Goal: Task Accomplishment & Management: Manage account settings

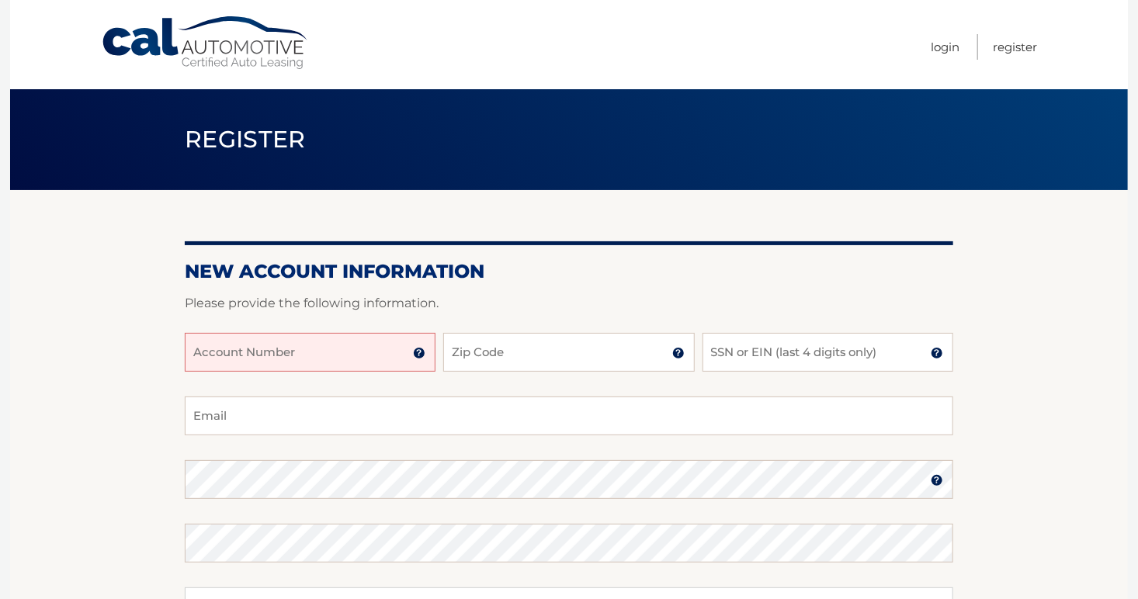
click at [332, 364] on input "Account Number" at bounding box center [310, 352] width 251 height 39
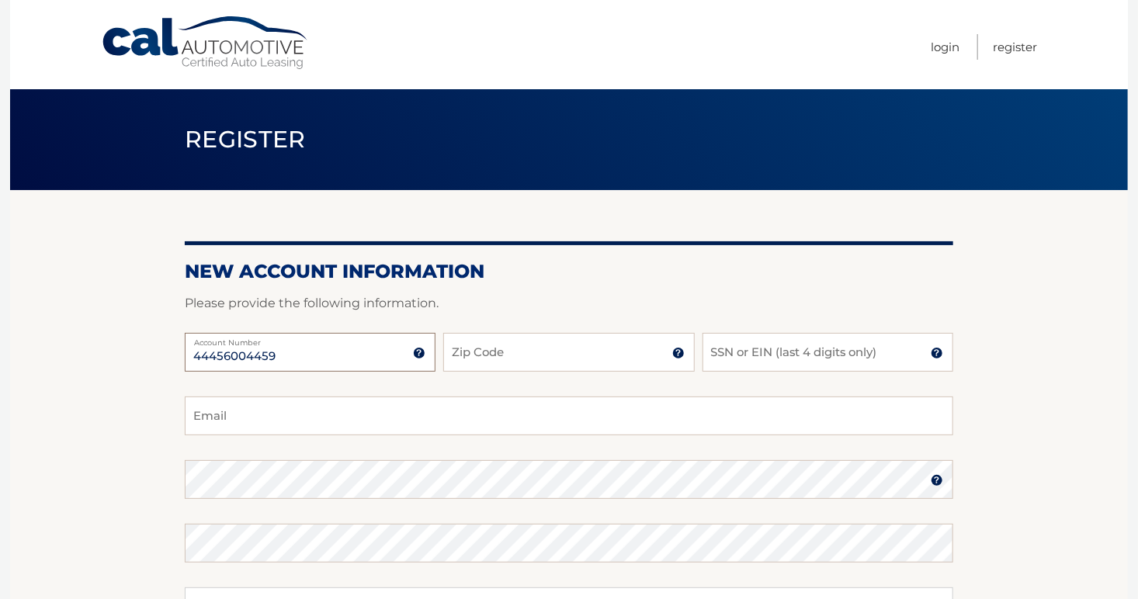
type input "44456004459"
click at [534, 358] on input "Zip Code" at bounding box center [568, 352] width 251 height 39
type input "07066"
click at [762, 353] on input "SSN or EIN (last 4 digits only)" at bounding box center [828, 352] width 251 height 39
type input "7823"
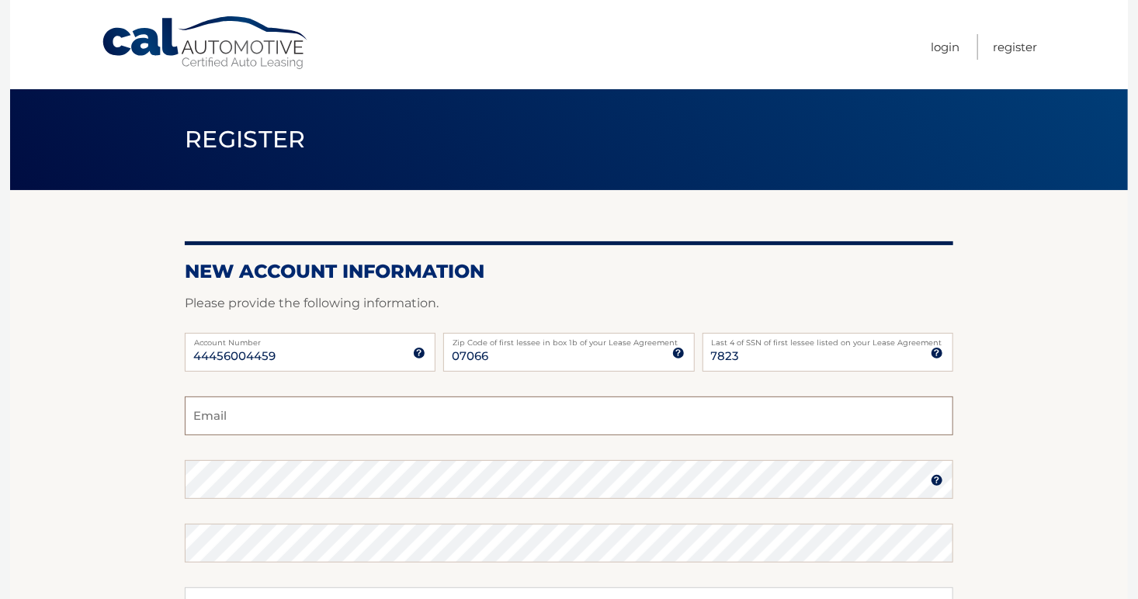
click at [419, 419] on input "Email" at bounding box center [569, 416] width 769 height 39
type input "redsrangers@aol.com"
click at [939, 478] on img at bounding box center [937, 480] width 12 height 12
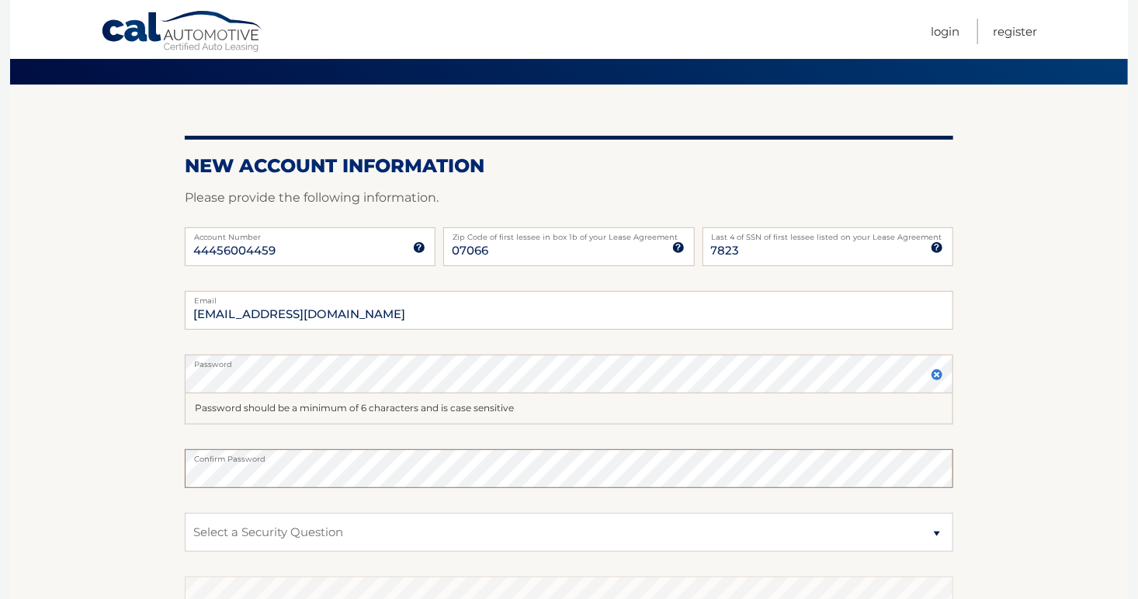
scroll to position [141, 0]
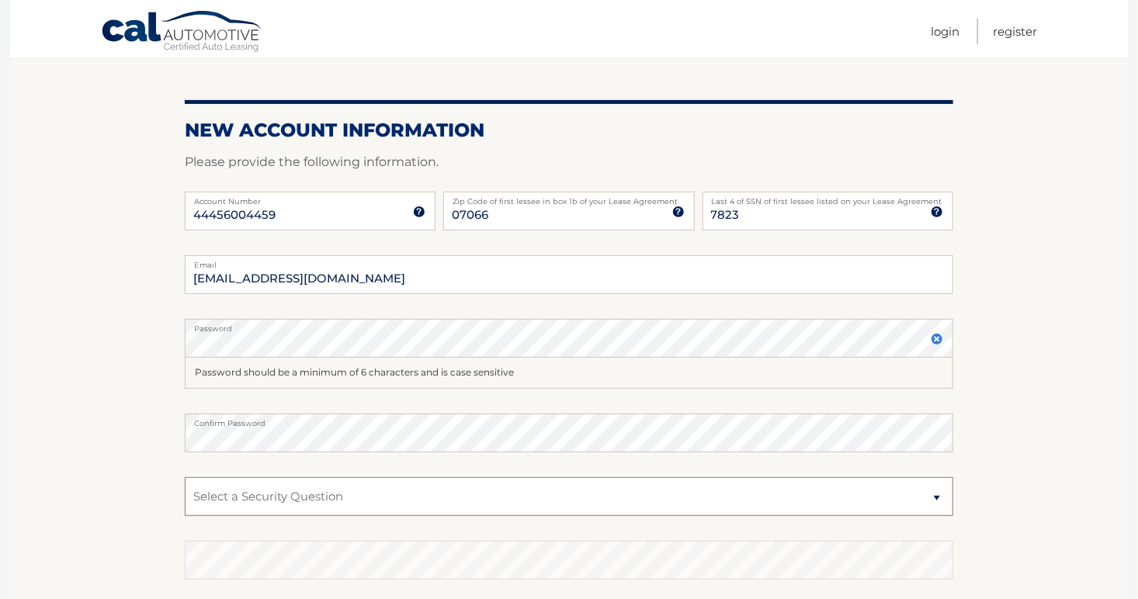
click at [929, 491] on select "Select a Security Question What was the name of your elementary school? What is…" at bounding box center [569, 497] width 769 height 39
click at [185, 478] on select "Select a Security Question What was the name of your elementary school? What is…" at bounding box center [569, 497] width 769 height 39
click at [122, 512] on section "New Account Information Please provide the following information. 44456004459 A…" at bounding box center [569, 367] width 1118 height 637
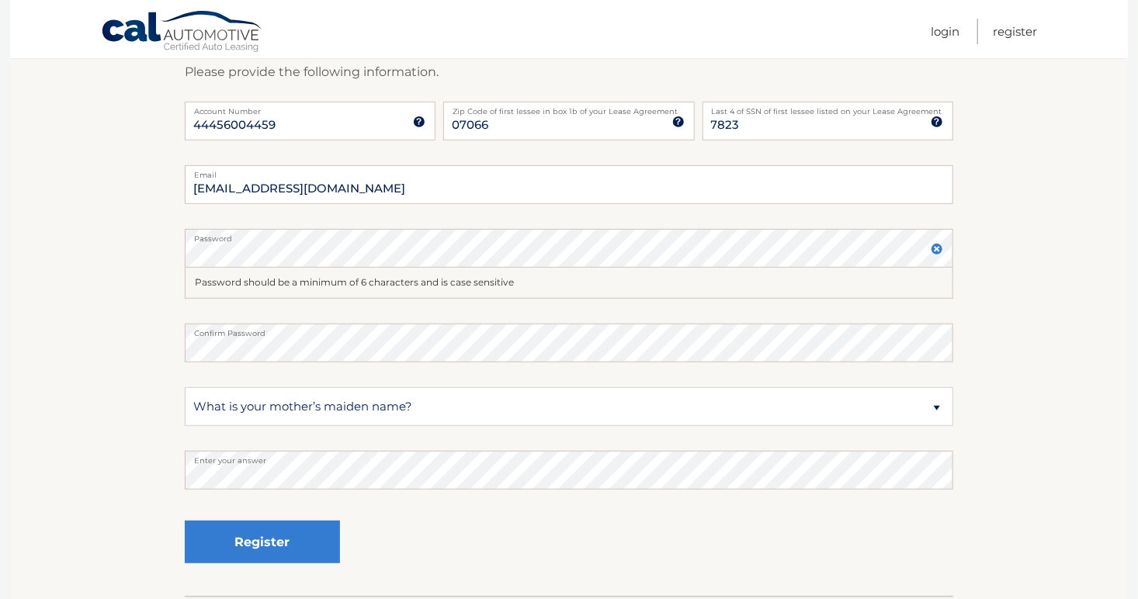
scroll to position [339, 0]
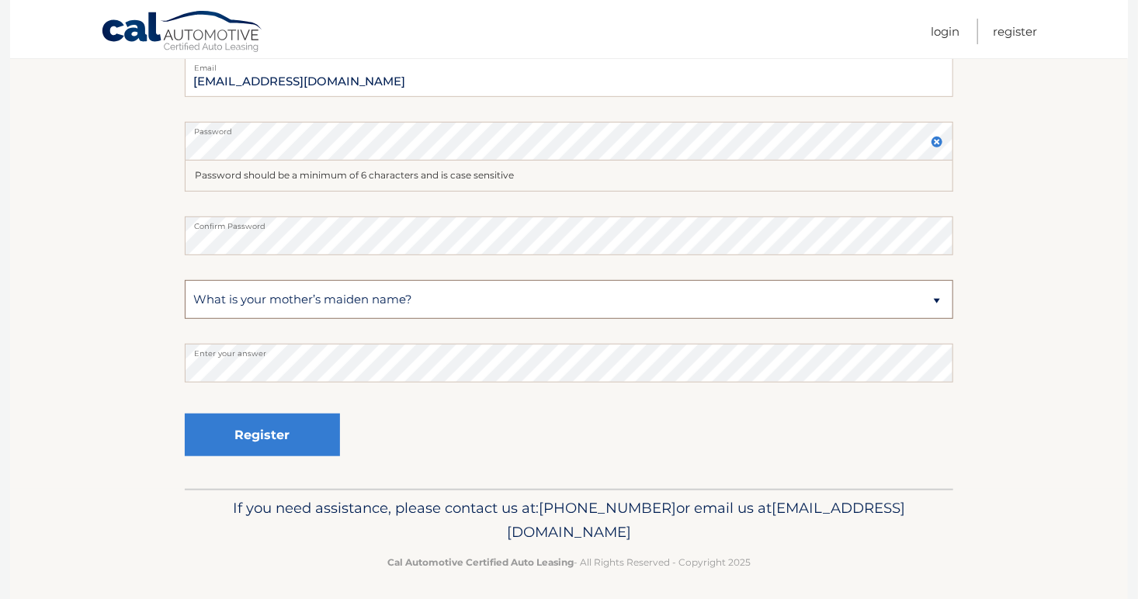
click at [939, 298] on select "Select a Security Question What was the name of your elementary school? What is…" at bounding box center [569, 299] width 769 height 39
click at [185, 280] on select "Select a Security Question What was the name of your elementary school? What is…" at bounding box center [569, 299] width 769 height 39
click at [936, 295] on select "Select a Security Question What was the name of your elementary school? What is…" at bounding box center [569, 299] width 769 height 39
select select "3"
click at [185, 280] on select "Select a Security Question What was the name of your elementary school? What is…" at bounding box center [569, 299] width 769 height 39
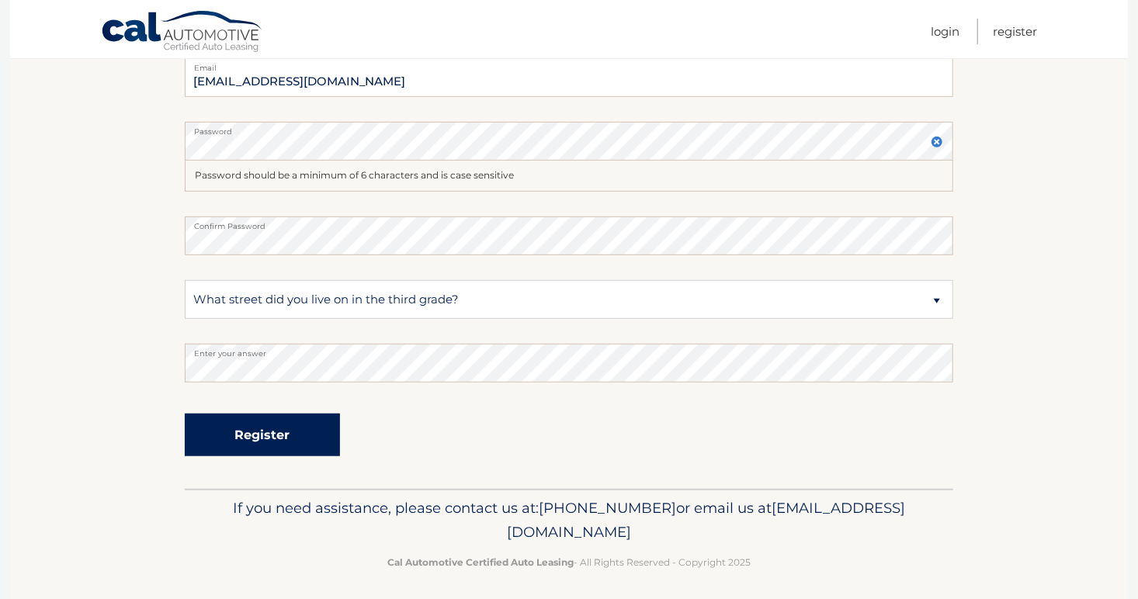
click at [281, 436] on button "Register" at bounding box center [262, 435] width 155 height 43
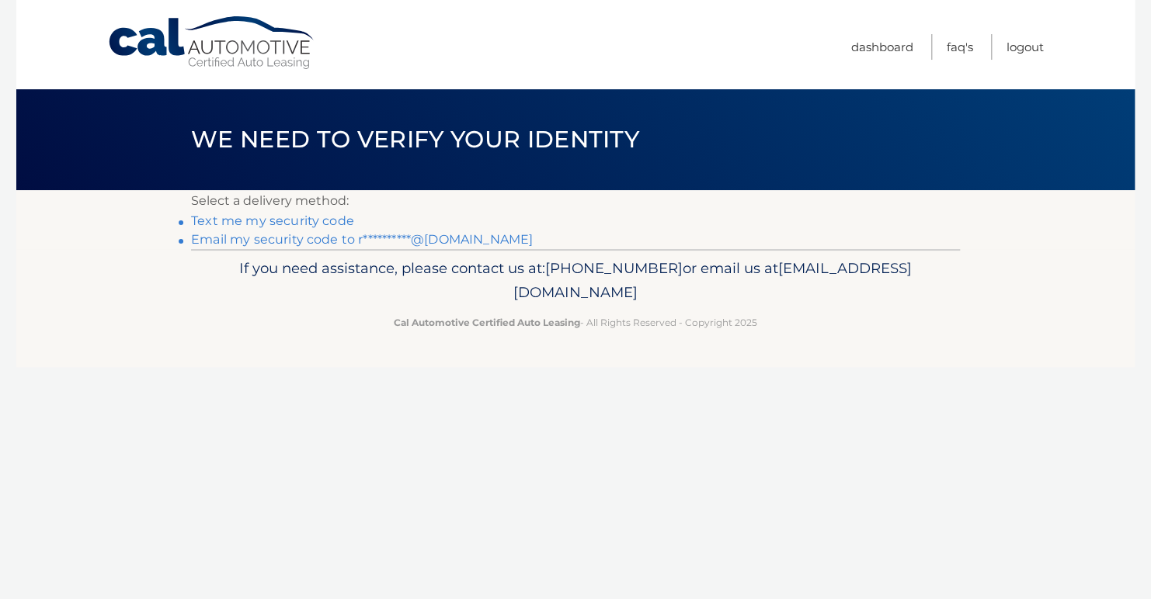
click at [296, 213] on li "Text me my security code" at bounding box center [575, 221] width 769 height 19
click at [330, 224] on link "Text me my security code" at bounding box center [272, 221] width 163 height 15
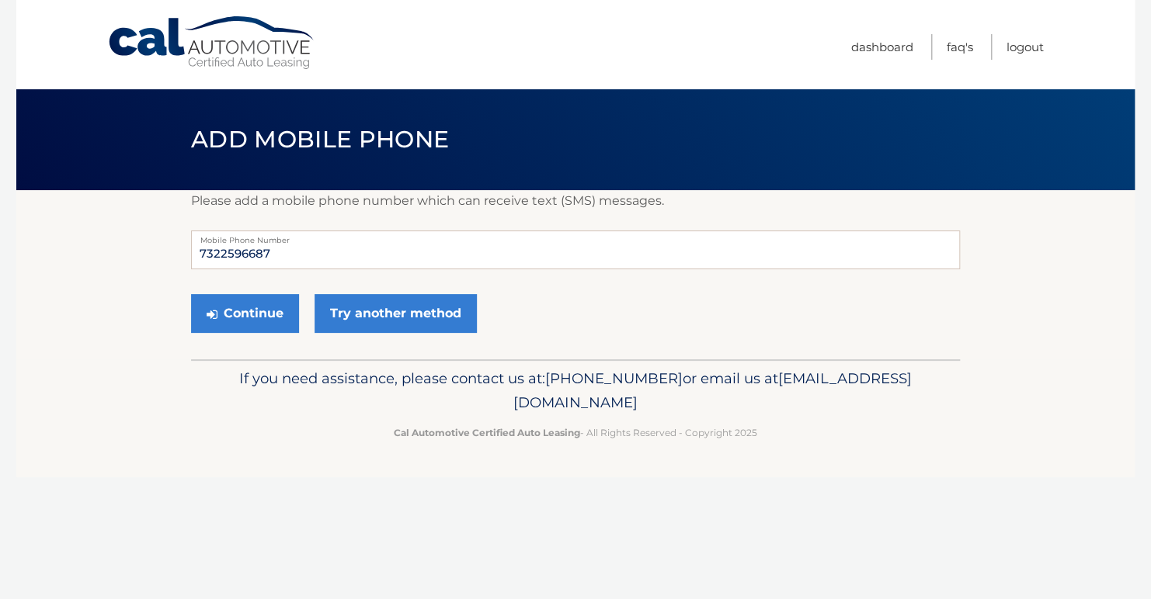
click at [330, 224] on div "Please add a mobile phone number which can receive text (SMS) messages. 7322596…" at bounding box center [575, 274] width 769 height 169
click at [268, 310] on button "Continue" at bounding box center [245, 313] width 108 height 39
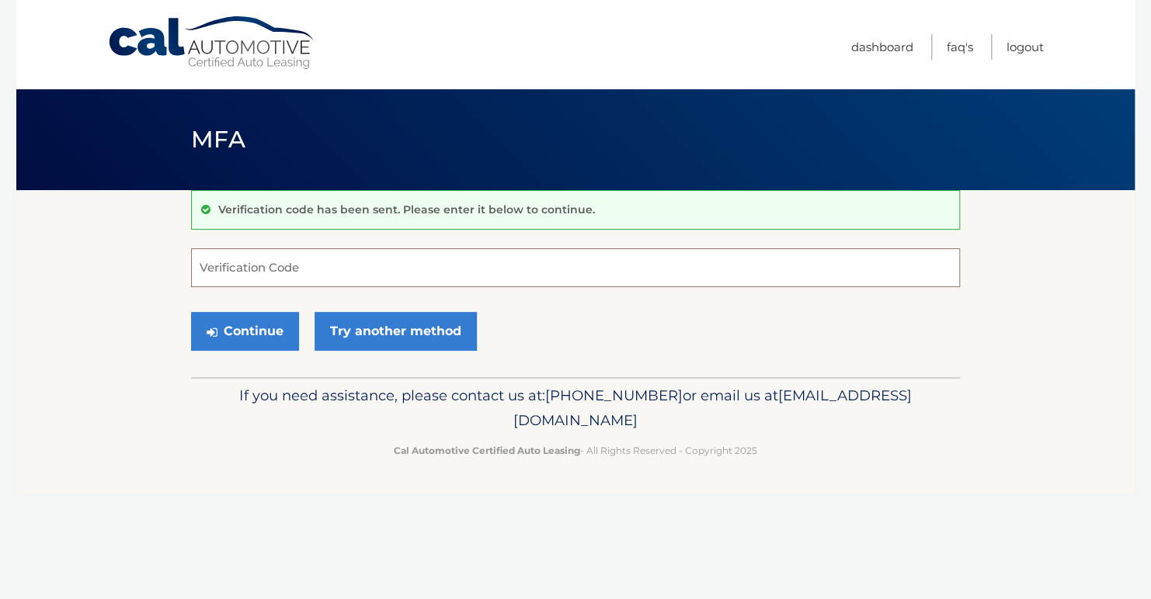
click at [285, 267] on input "Verification Code" at bounding box center [575, 267] width 769 height 39
type input "441379"
click at [262, 325] on button "Continue" at bounding box center [245, 331] width 108 height 39
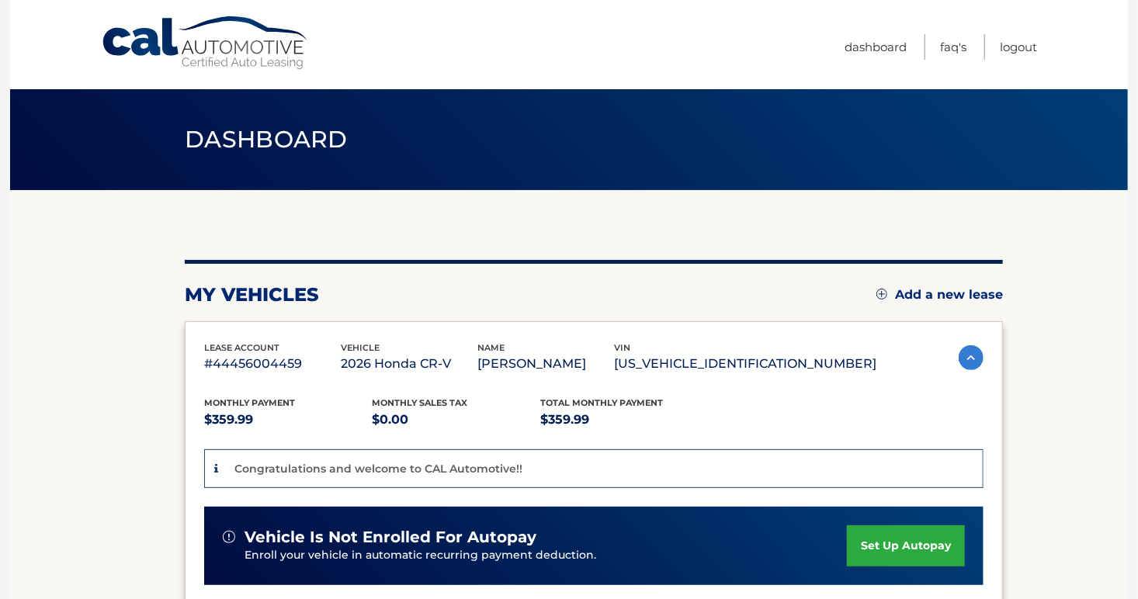
drag, startPoint x: 879, startPoint y: 545, endPoint x: 861, endPoint y: 539, distance: 18.9
click at [861, 539] on link "set up autopay" at bounding box center [906, 546] width 118 height 41
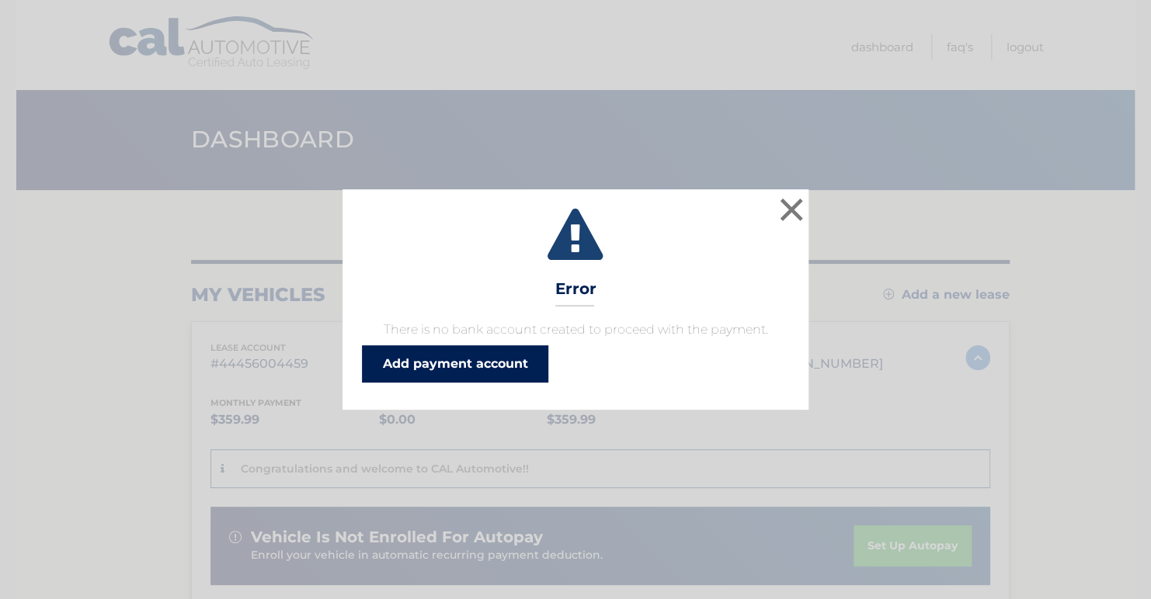
click at [453, 360] on link "Add payment account" at bounding box center [455, 364] width 186 height 37
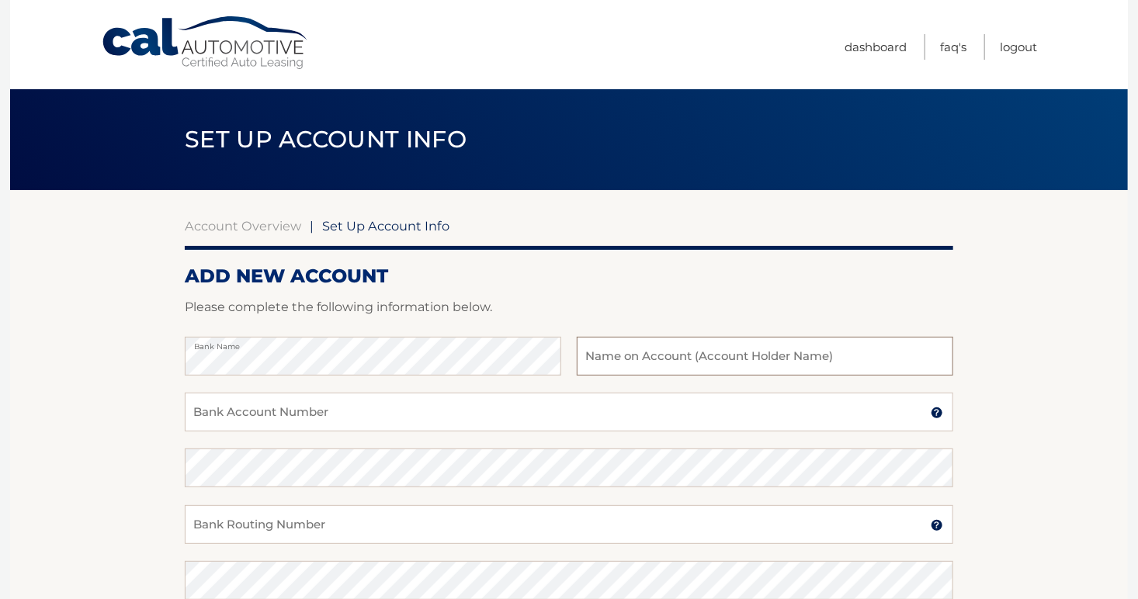
click at [634, 357] on input "text" at bounding box center [765, 356] width 377 height 39
type input "Estelle Riechers"
drag, startPoint x: 922, startPoint y: 412, endPoint x: 937, endPoint y: 408, distance: 16.0
click at [937, 408] on div "Bank Account Number" at bounding box center [569, 412] width 769 height 39
click at [364, 417] on input "Bank Account Number" at bounding box center [569, 412] width 769 height 39
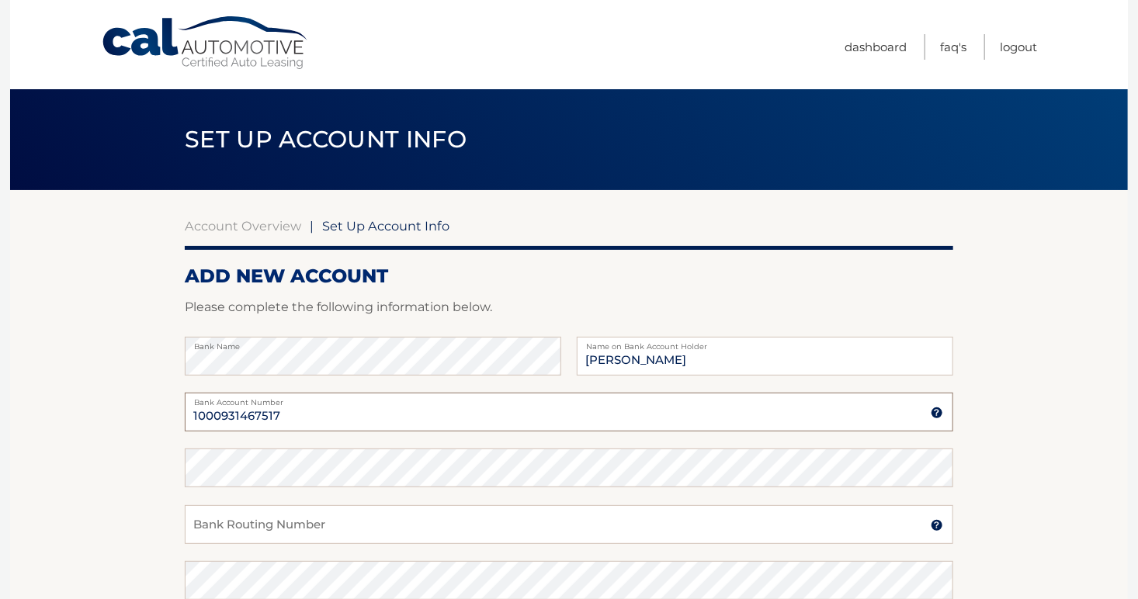
type input "1000931467517"
click at [300, 532] on input "Bank Routing Number" at bounding box center [569, 524] width 769 height 39
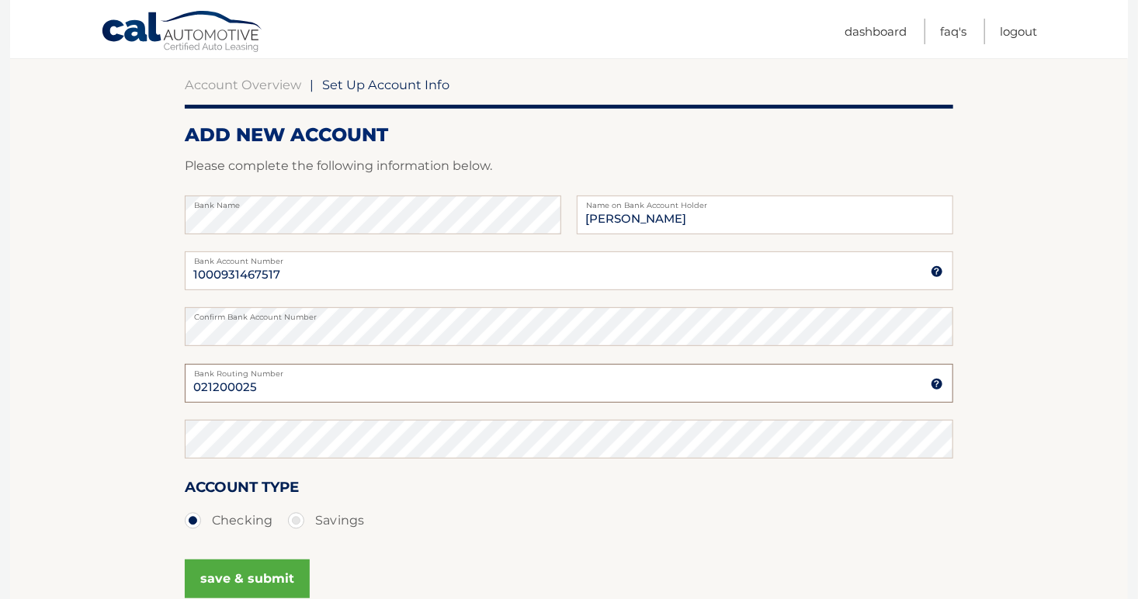
scroll to position [163, 0]
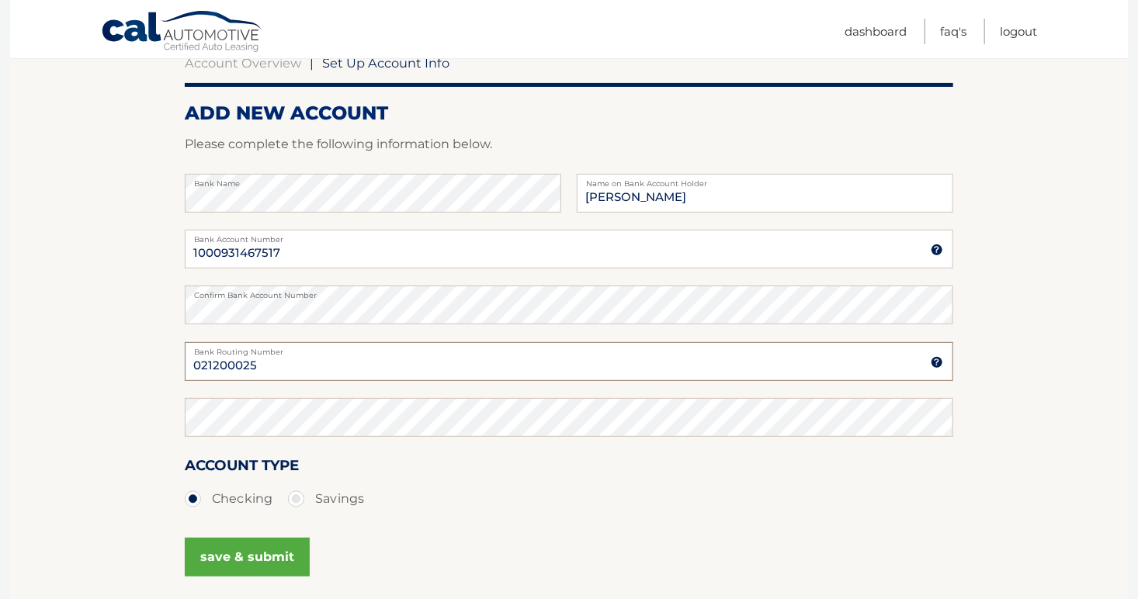
type input "021200025"
click at [253, 554] on button "save & submit" at bounding box center [247, 557] width 125 height 39
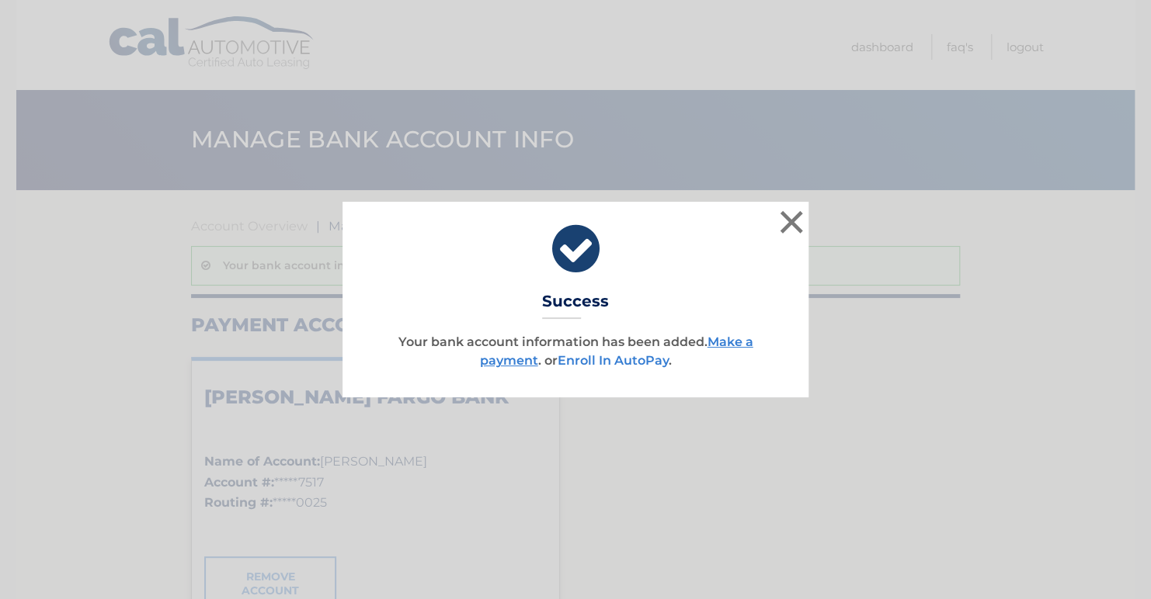
drag, startPoint x: 610, startPoint y: 354, endPoint x: 582, endPoint y: 361, distance: 28.8
click at [582, 361] on link "Enroll In AutoPay" at bounding box center [612, 360] width 111 height 15
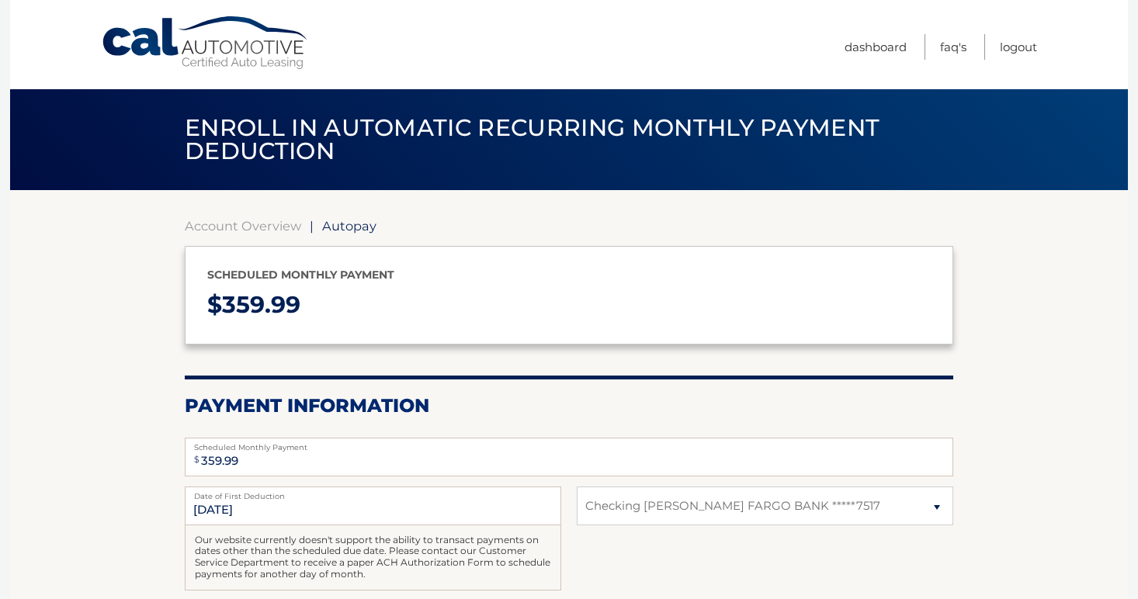
select select "MzJhZWJhNjItYjA1My00OTdhLWE2NDktM2E4MTI0MjM2ZWQ4"
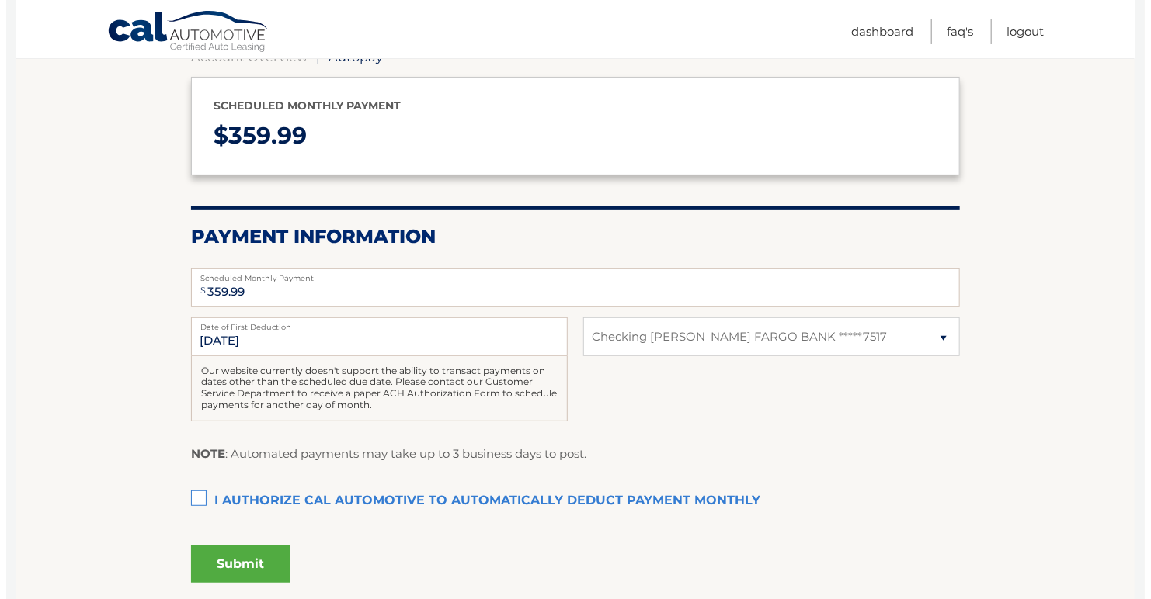
scroll to position [224, 0]
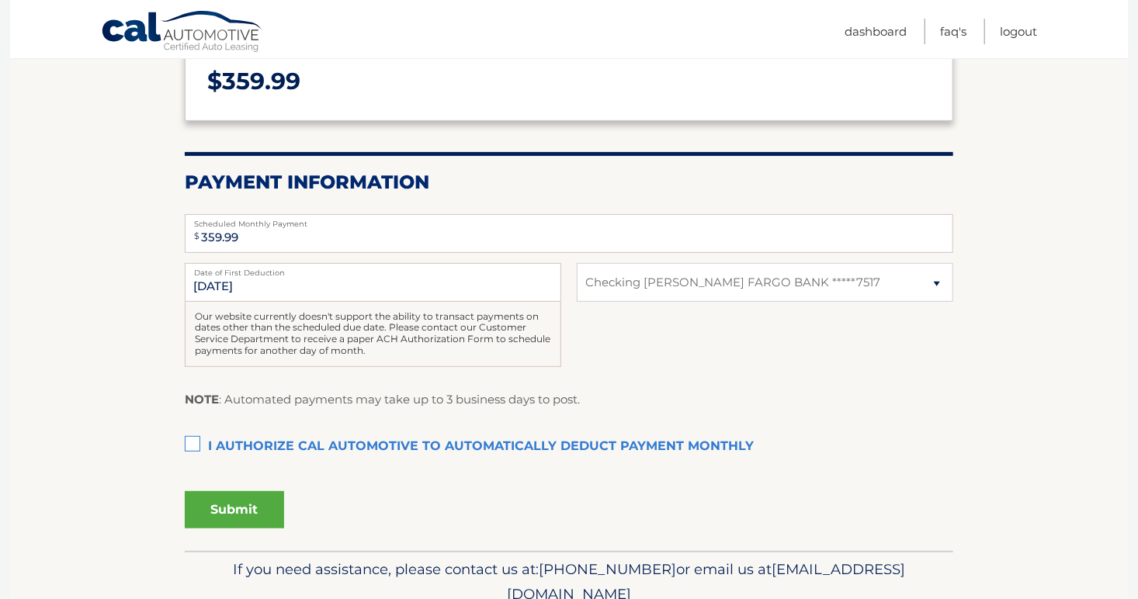
click at [193, 444] on label "I authorize cal automotive to automatically deduct payment monthly This checkbo…" at bounding box center [569, 447] width 769 height 31
click at [0, 0] on input "I authorize cal automotive to automatically deduct payment monthly This checkbo…" at bounding box center [0, 0] width 0 height 0
click at [934, 280] on select "Select Bank Account Checking WELLS FARGO BANK *****7517" at bounding box center [765, 282] width 377 height 39
click at [234, 505] on button "Submit" at bounding box center [234, 509] width 99 height 37
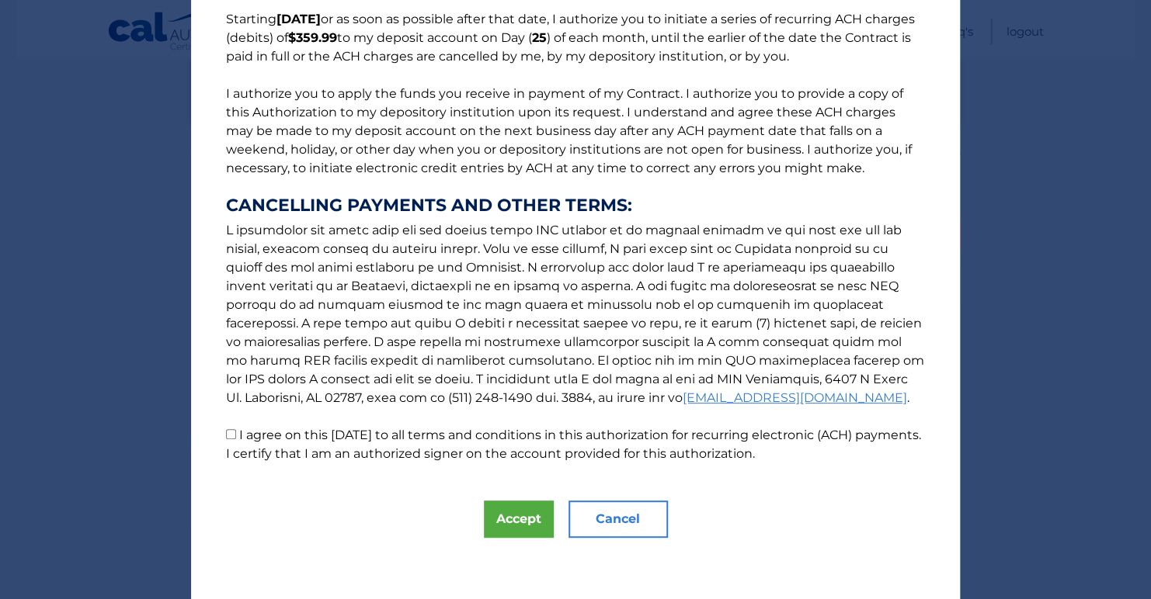
scroll to position [134, 0]
click at [226, 432] on input "I agree on this 09/08/2025 to all terms and conditions in this authorization fo…" at bounding box center [231, 434] width 10 height 10
checkbox input "true"
click at [498, 522] on button "Accept" at bounding box center [519, 519] width 70 height 37
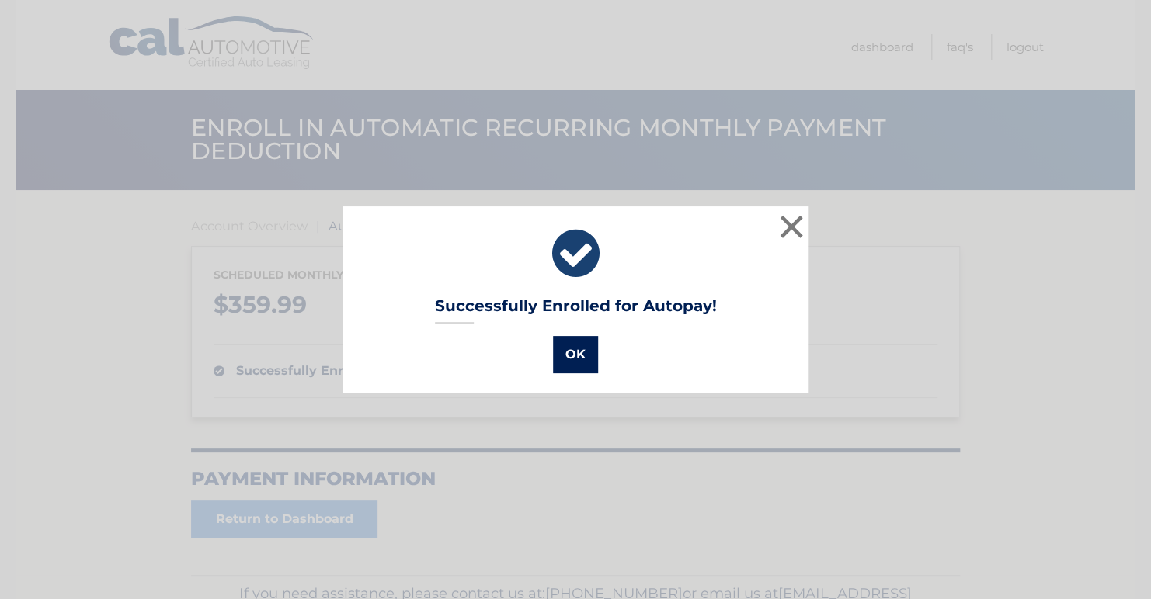
click at [562, 356] on button "OK" at bounding box center [575, 354] width 45 height 37
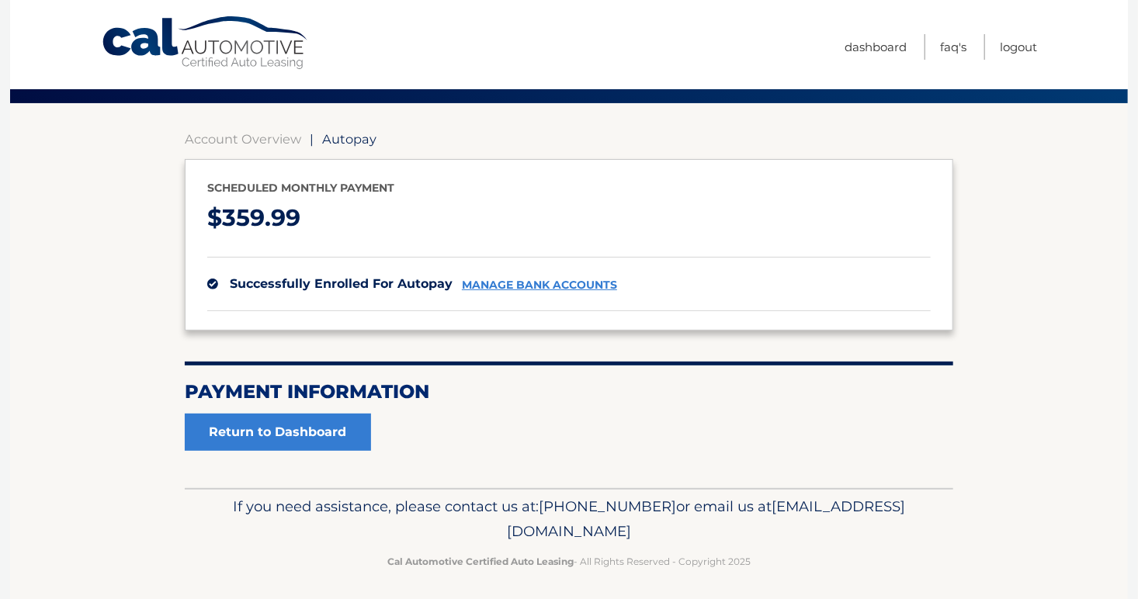
scroll to position [92, 0]
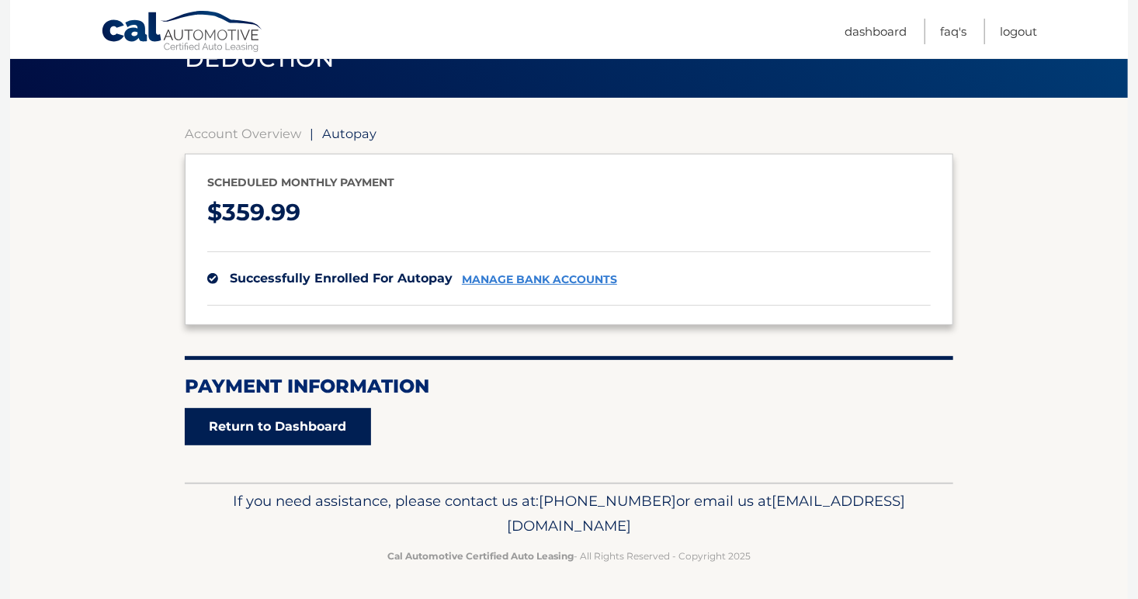
click at [336, 428] on link "Return to Dashboard" at bounding box center [278, 426] width 186 height 37
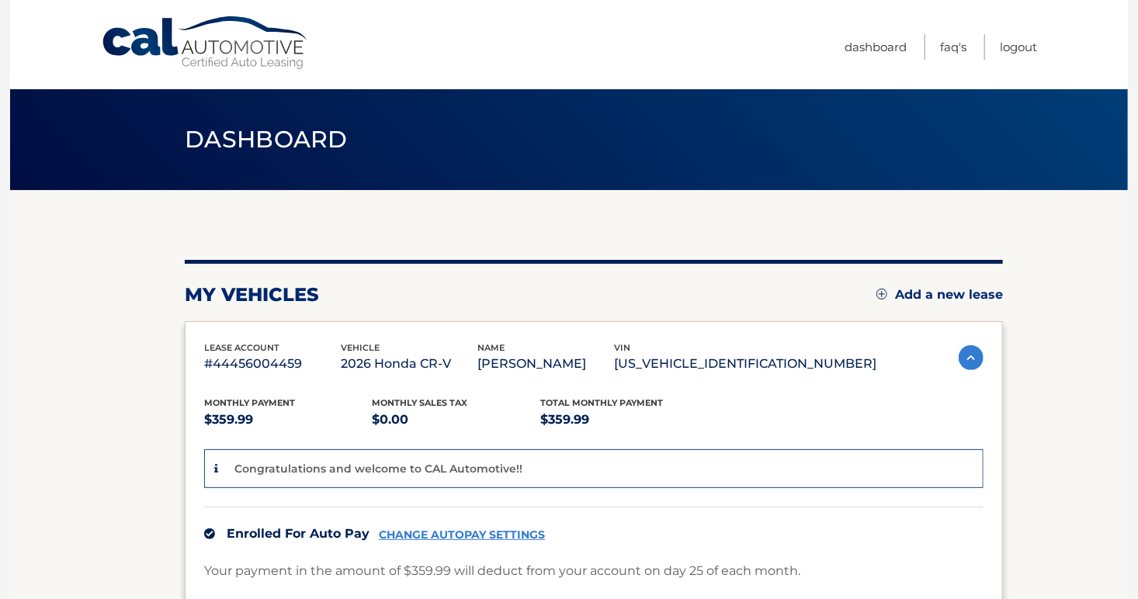
click at [336, 428] on p "$359.99" at bounding box center [288, 420] width 168 height 22
click at [1019, 43] on link "Logout" at bounding box center [1018, 47] width 37 height 26
